Goal: Task Accomplishment & Management: Complete application form

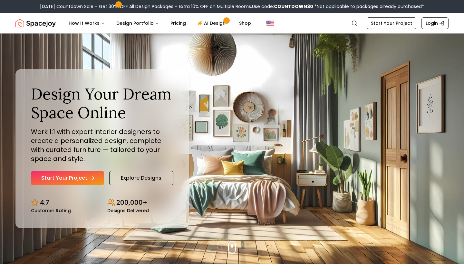
click at [85, 174] on link "Start Your Project" at bounding box center [67, 178] width 73 height 14
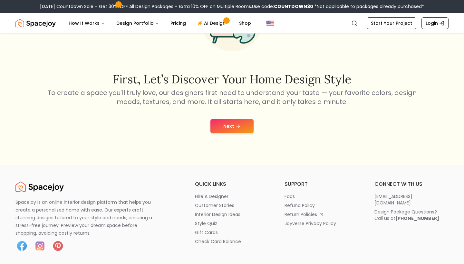
scroll to position [104, 0]
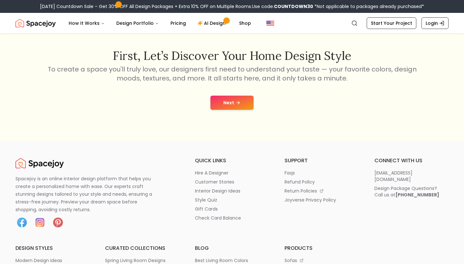
click at [237, 98] on button "Next" at bounding box center [232, 103] width 43 height 14
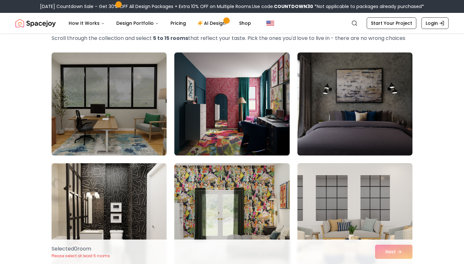
scroll to position [35, 0]
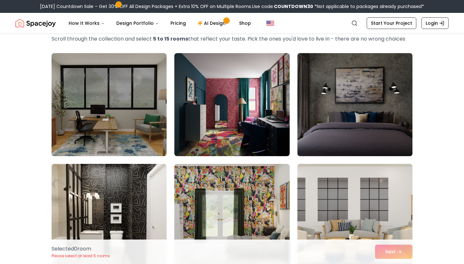
click at [385, 73] on img at bounding box center [355, 105] width 121 height 108
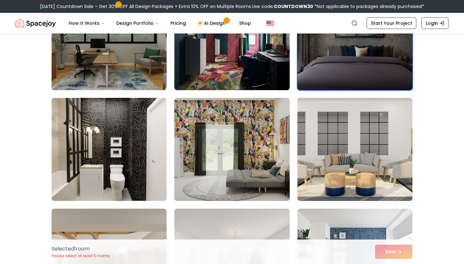
scroll to position [101, 0]
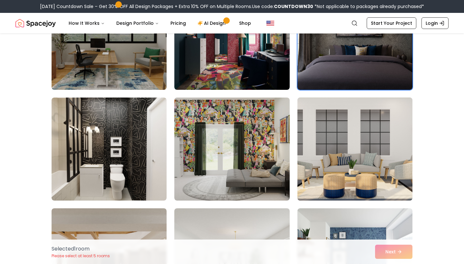
click at [343, 146] on img at bounding box center [355, 149] width 121 height 108
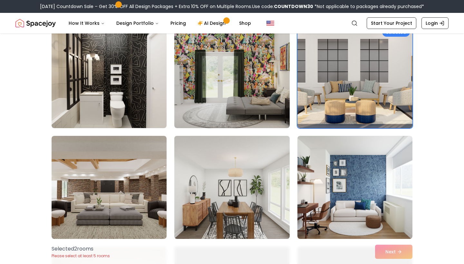
scroll to position [192, 0]
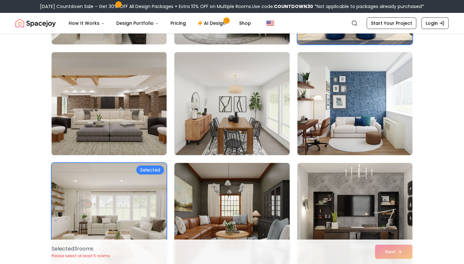
scroll to position [258, 0]
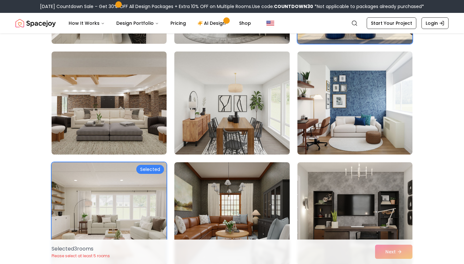
click at [235, 163] on img at bounding box center [231, 214] width 115 height 103
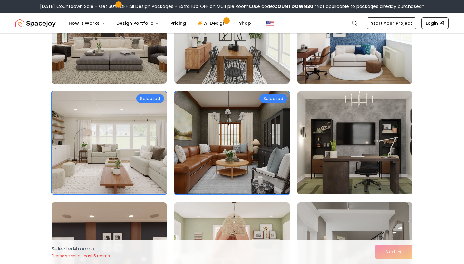
click at [347, 151] on img at bounding box center [355, 143] width 121 height 108
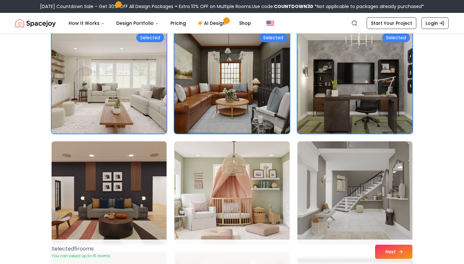
scroll to position [394, 0]
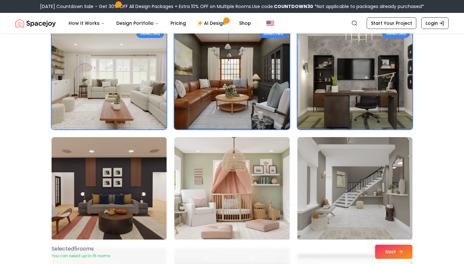
click at [401, 251] on icon at bounding box center [401, 252] width 5 height 5
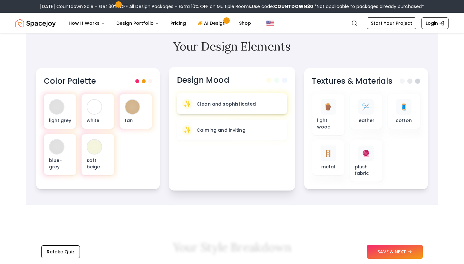
scroll to position [204, 0]
